Goal: Book appointment/travel/reservation

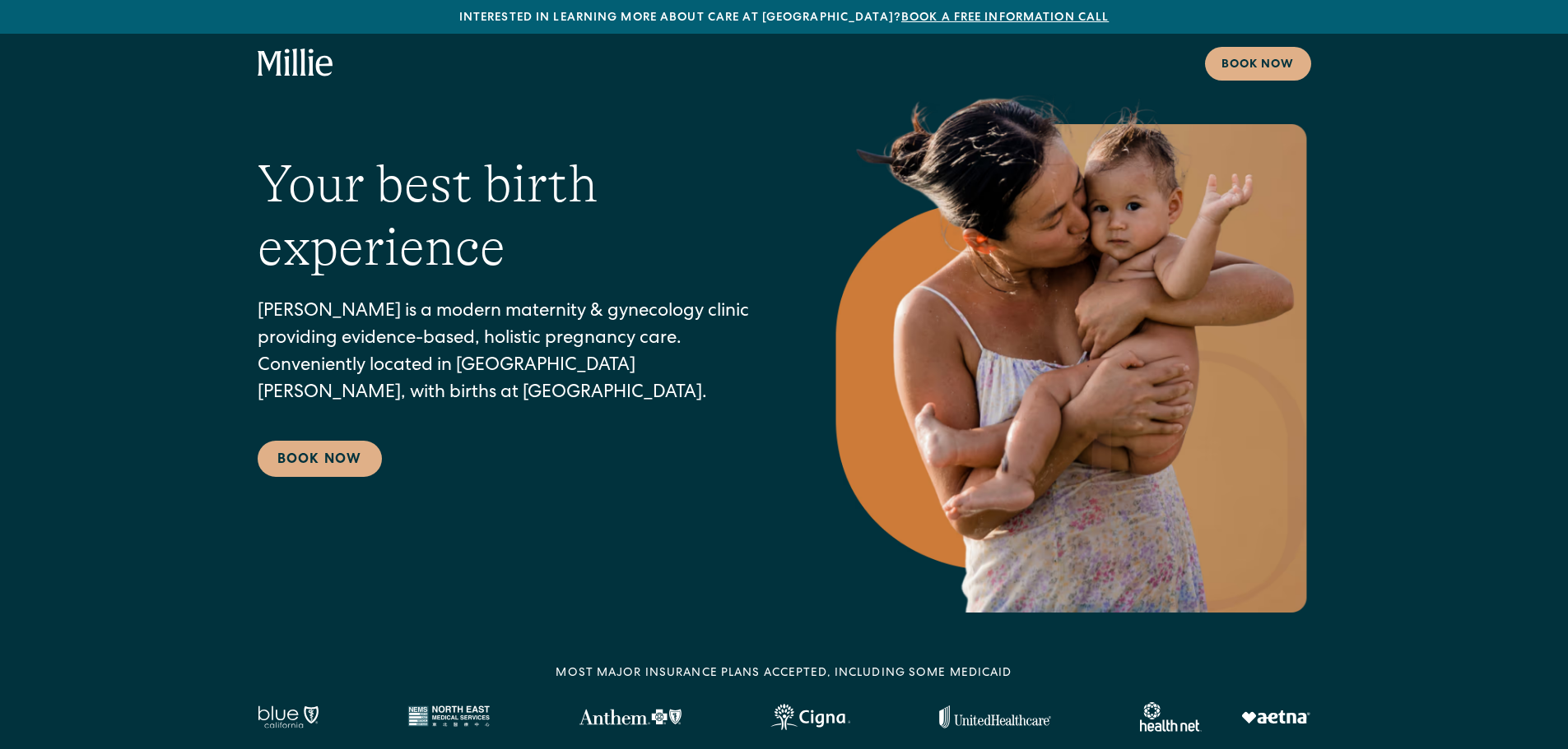
scroll to position [82, 0]
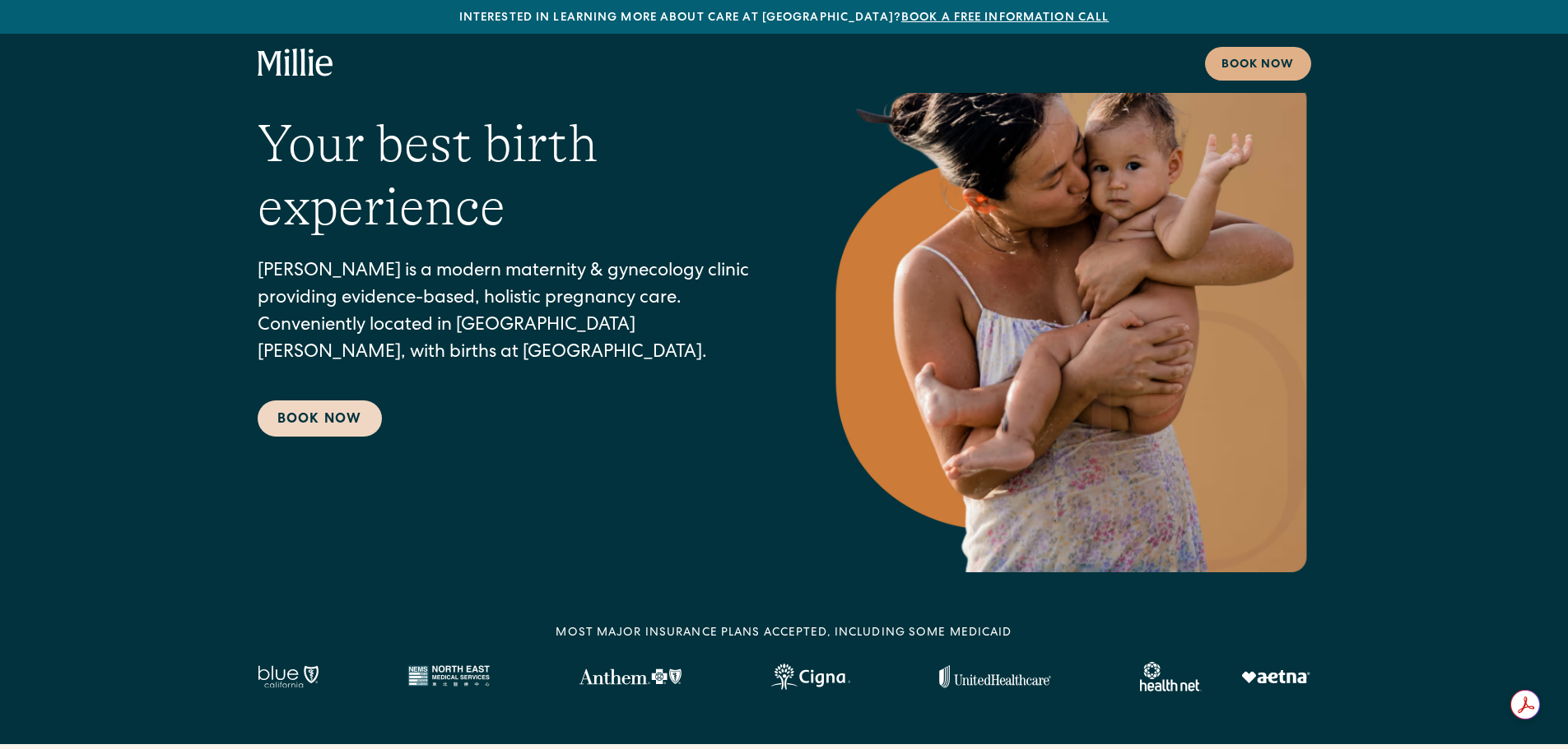
click at [336, 422] on link "Book Now" at bounding box center [320, 419] width 125 height 37
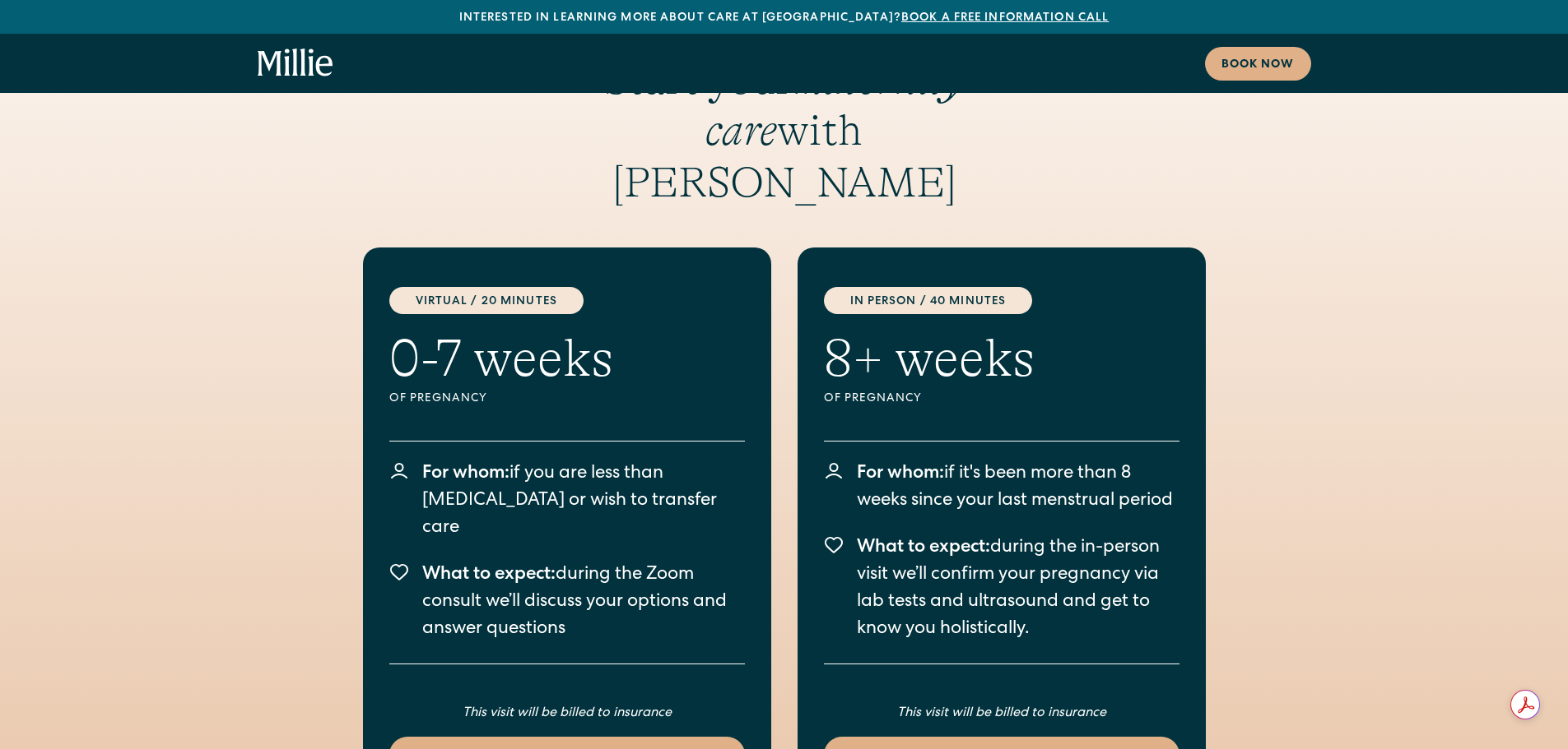
scroll to position [3048, 0]
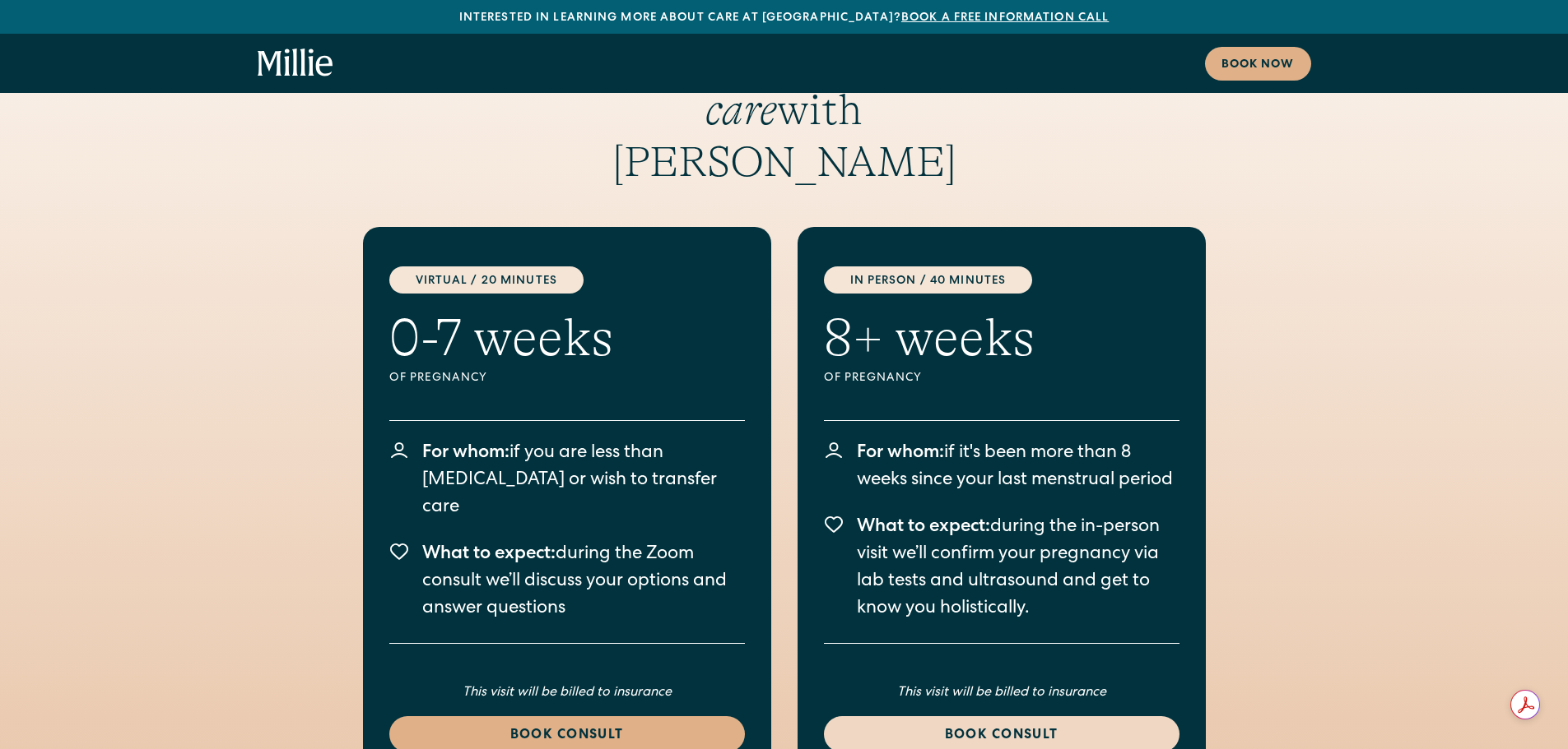
click at [974, 726] on div "Book consult" at bounding box center [1001, 736] width 316 height 20
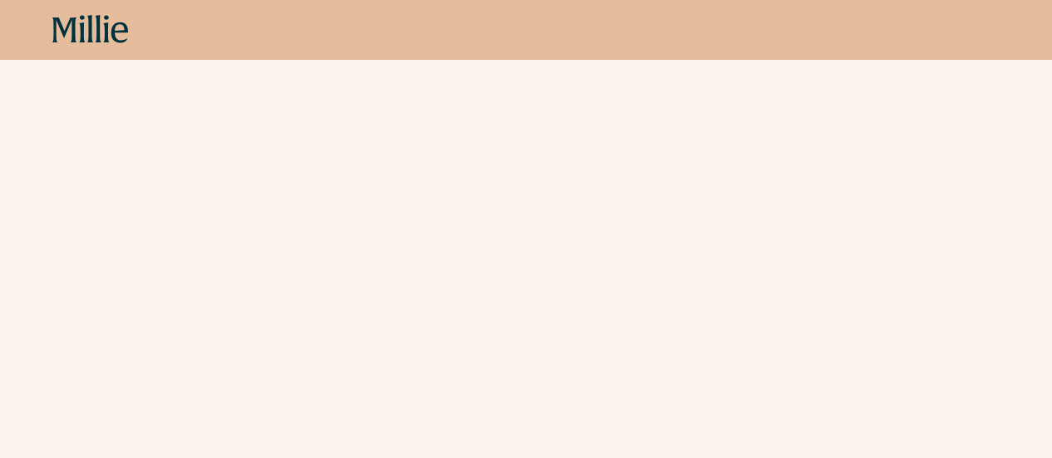
scroll to position [831, 0]
